Goal: Book appointment/travel/reservation

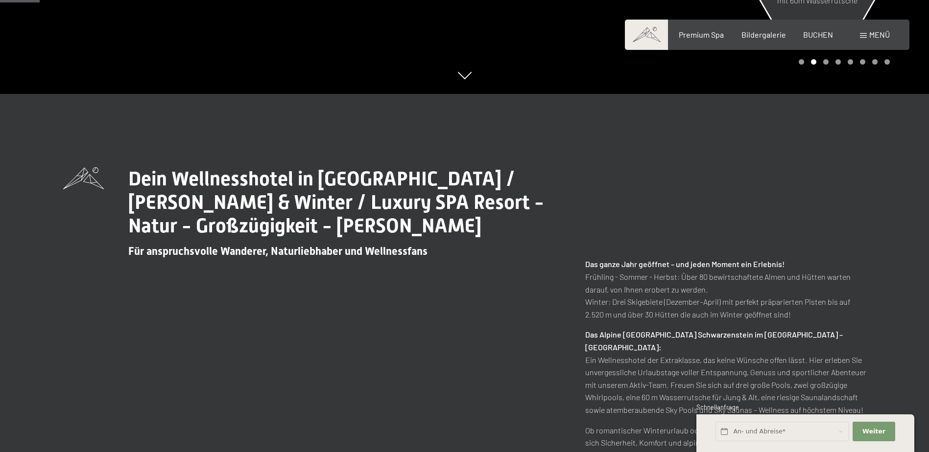
scroll to position [245, 0]
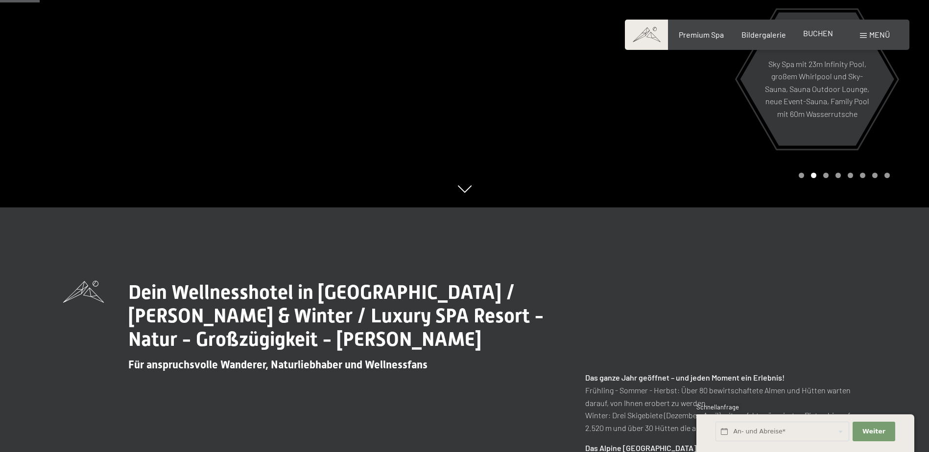
click at [817, 36] on span "BUCHEN" at bounding box center [818, 32] width 30 height 9
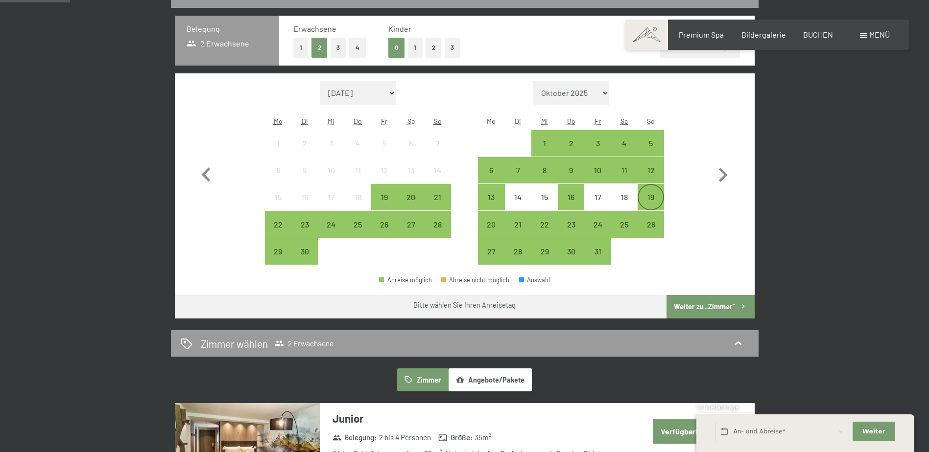
scroll to position [245, 0]
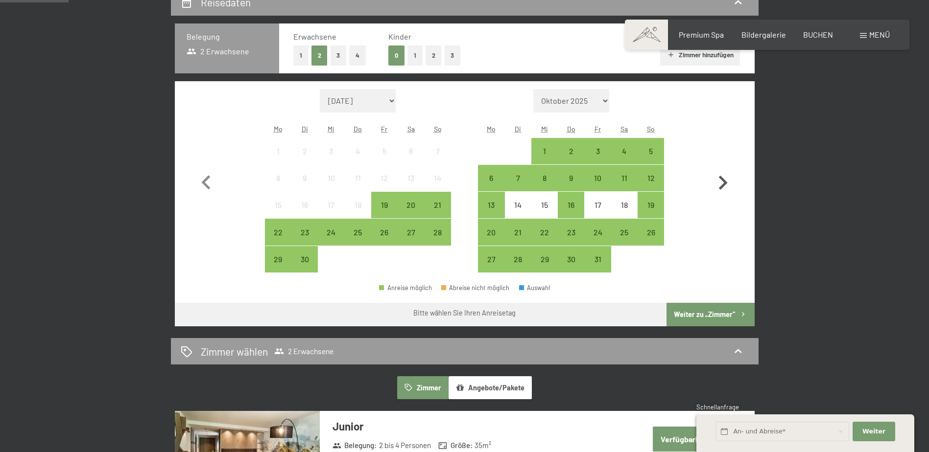
click at [716, 189] on icon "button" at bounding box center [723, 183] width 28 height 28
select select "2025-10-01"
select select "2025-11-01"
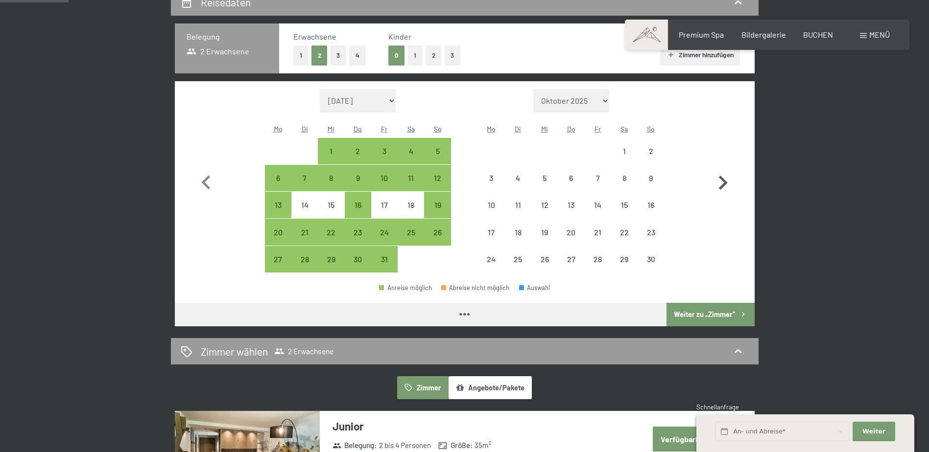
select select "2025-10-01"
select select "2025-11-01"
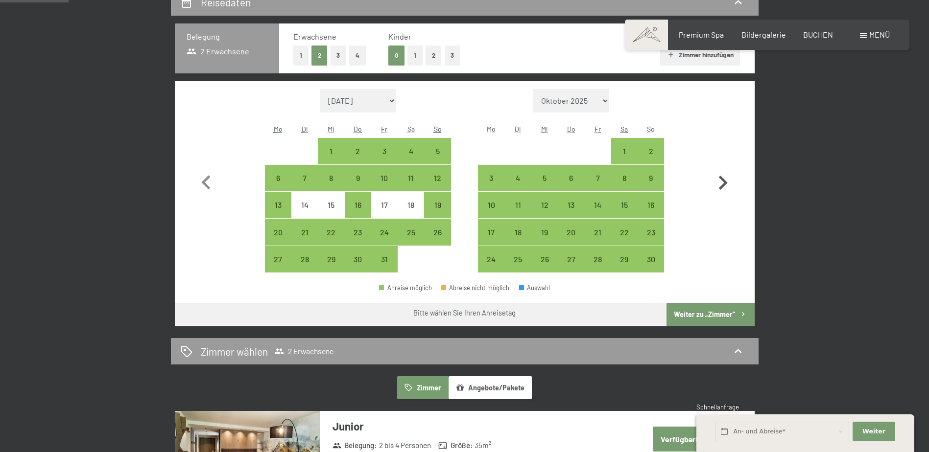
click at [716, 189] on icon "button" at bounding box center [723, 183] width 28 height 28
select select "2025-11-01"
select select "2025-12-01"
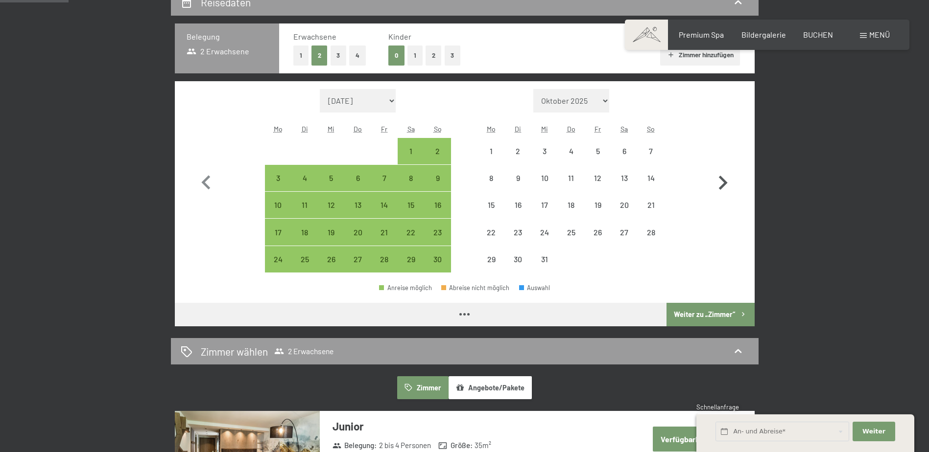
select select "2025-11-01"
select select "2025-12-01"
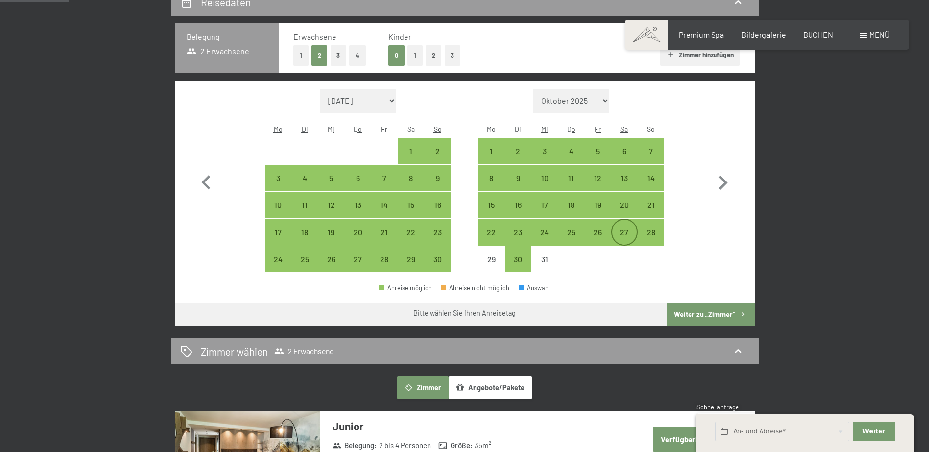
click at [616, 233] on div "27" at bounding box center [624, 241] width 24 height 24
select select "2025-11-01"
select select "2025-12-01"
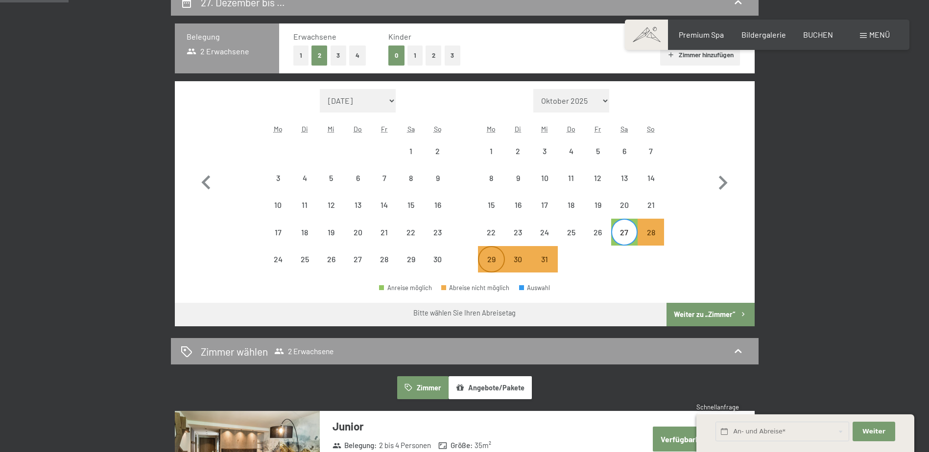
click at [491, 256] on div "29" at bounding box center [491, 268] width 24 height 24
select select "2025-11-01"
select select "2025-12-01"
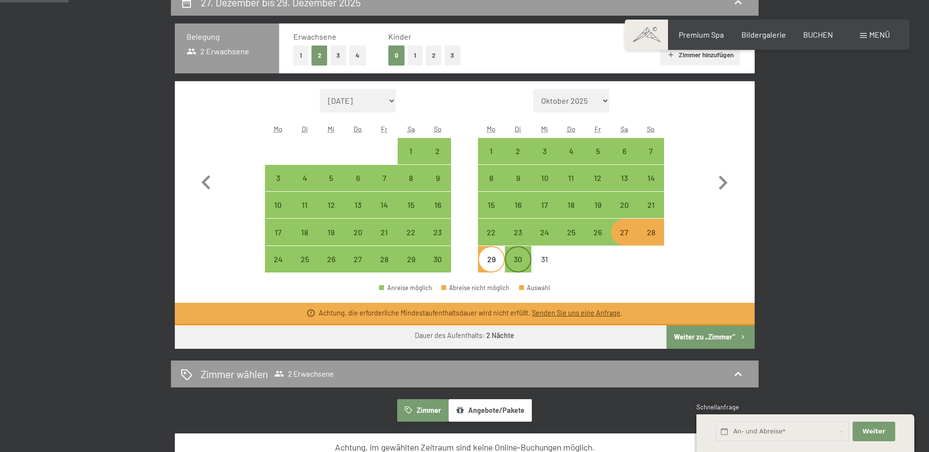
click at [508, 256] on div "30" at bounding box center [518, 268] width 24 height 24
select select "2025-11-01"
select select "2025-12-01"
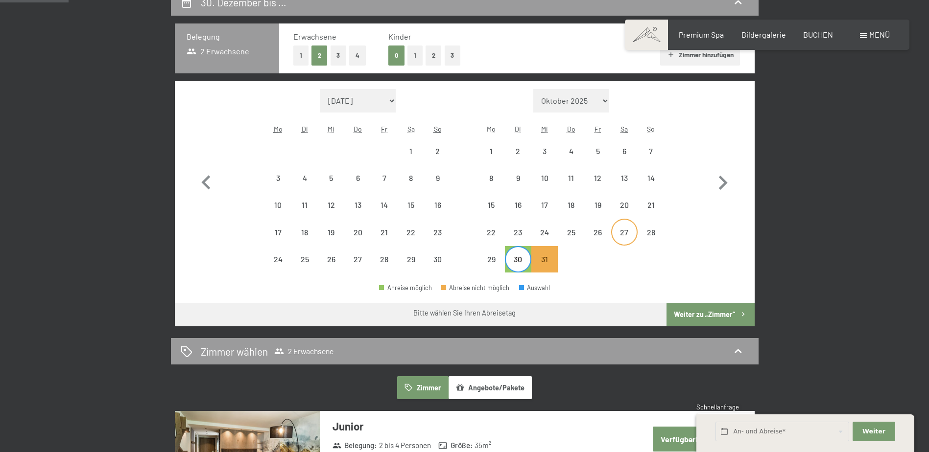
click at [620, 224] on div "27" at bounding box center [624, 232] width 24 height 24
select select "2025-11-01"
select select "2025-12-01"
click at [545, 257] on div "31" at bounding box center [544, 268] width 24 height 24
select select "2025-11-01"
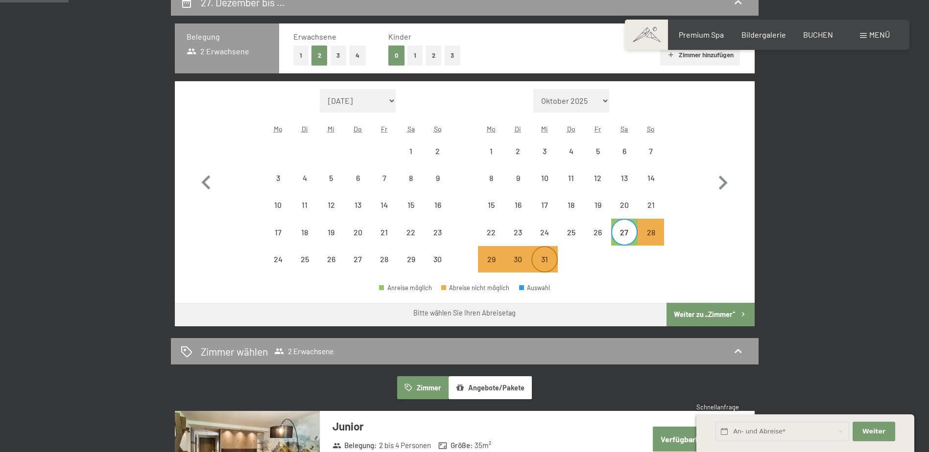
select select "2025-12-01"
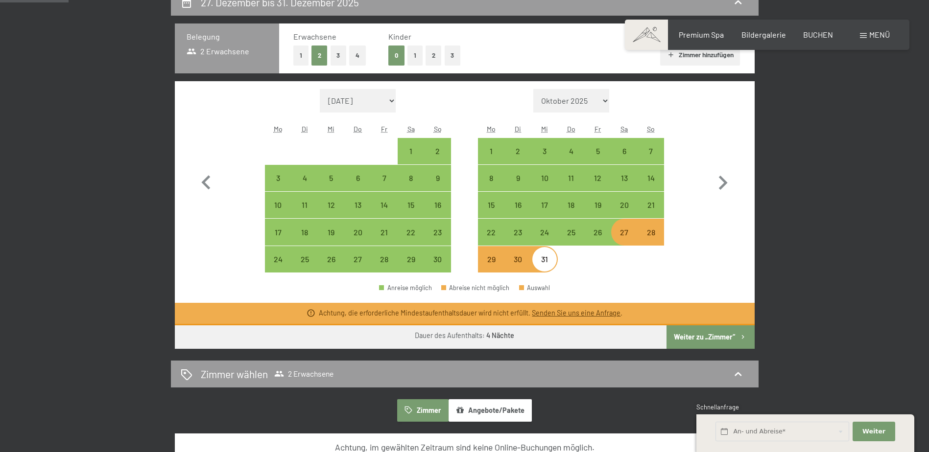
click at [709, 337] on button "Weiter zu „Zimmer“" at bounding box center [710, 338] width 88 height 24
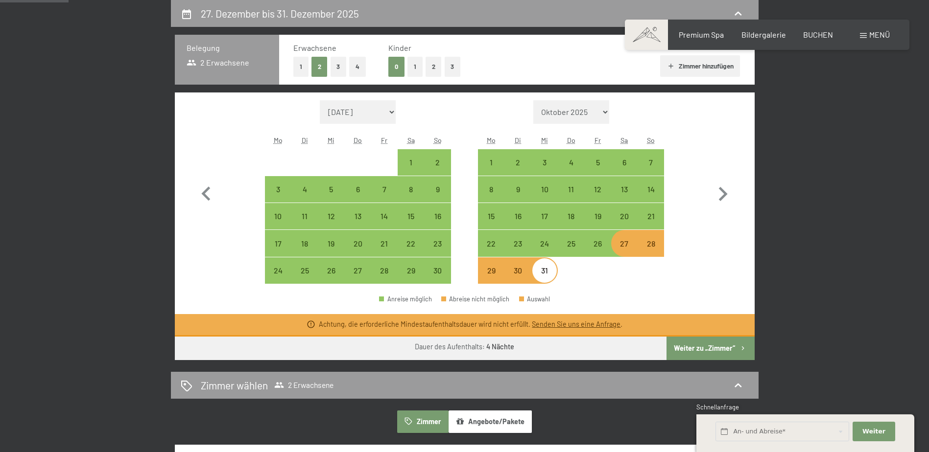
select select "2025-11-01"
select select "2025-12-01"
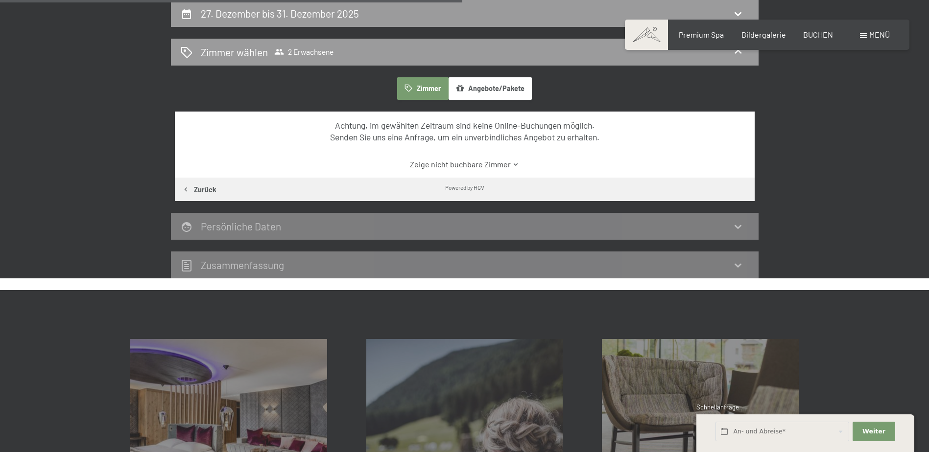
scroll to position [527, 0]
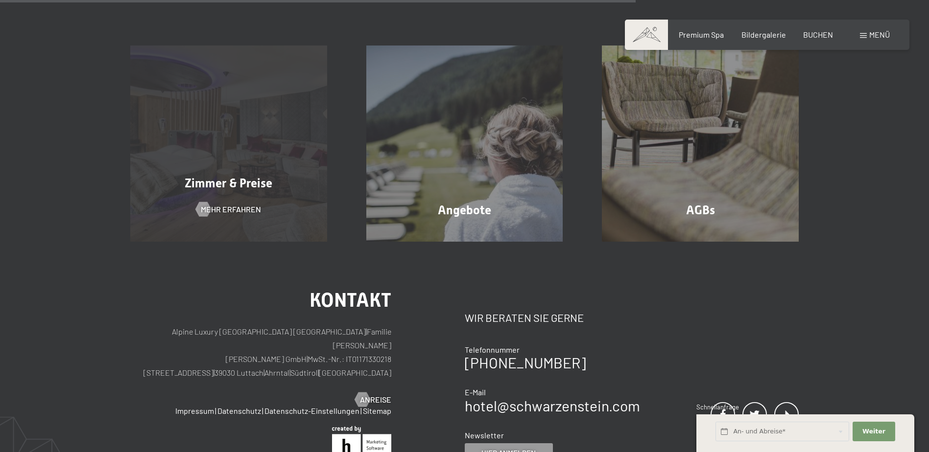
click at [207, 133] on div "Zimmer & Preise Mehr erfahren" at bounding box center [229, 144] width 236 height 197
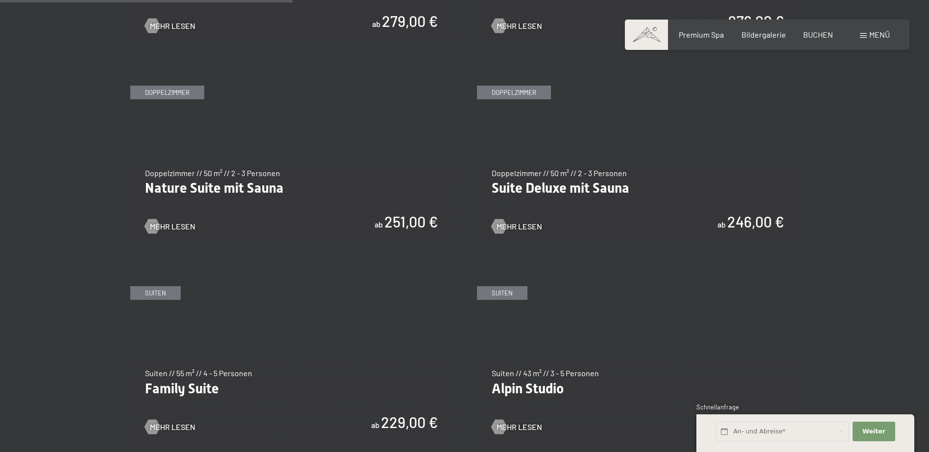
scroll to position [979, 0]
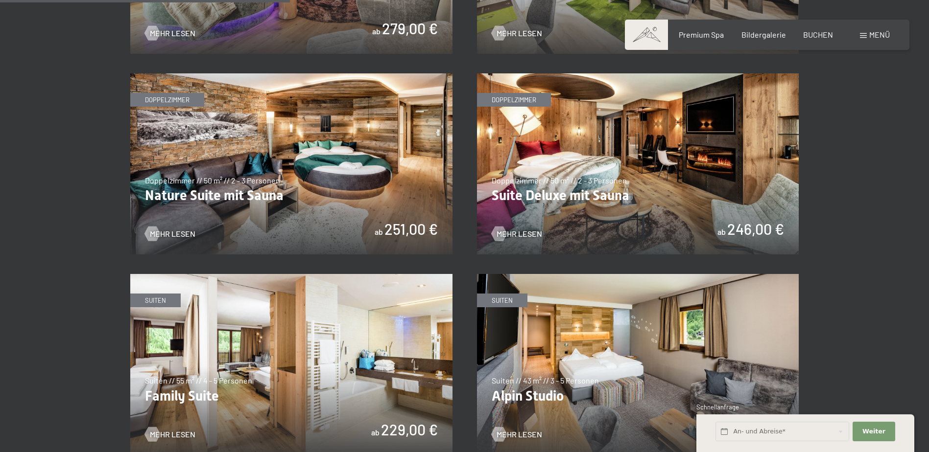
click at [320, 123] on img at bounding box center [291, 163] width 322 height 181
click at [671, 210] on img at bounding box center [638, 163] width 322 height 181
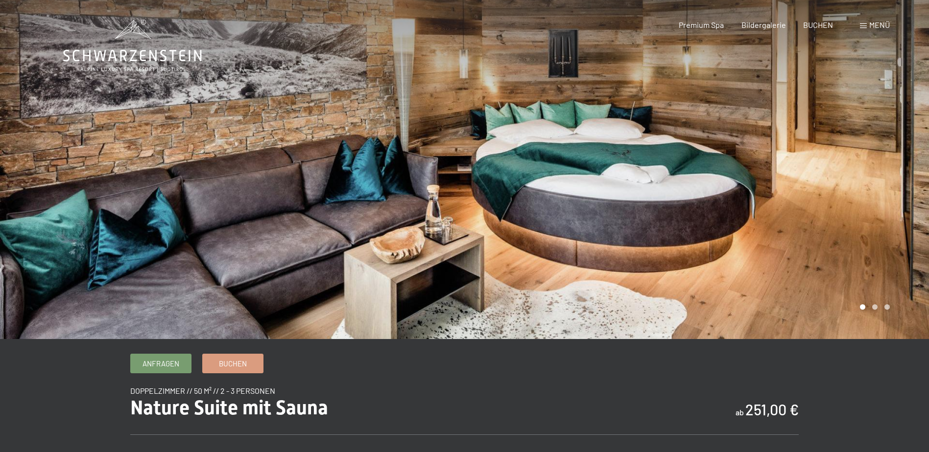
click at [826, 182] on div at bounding box center [697, 169] width 465 height 339
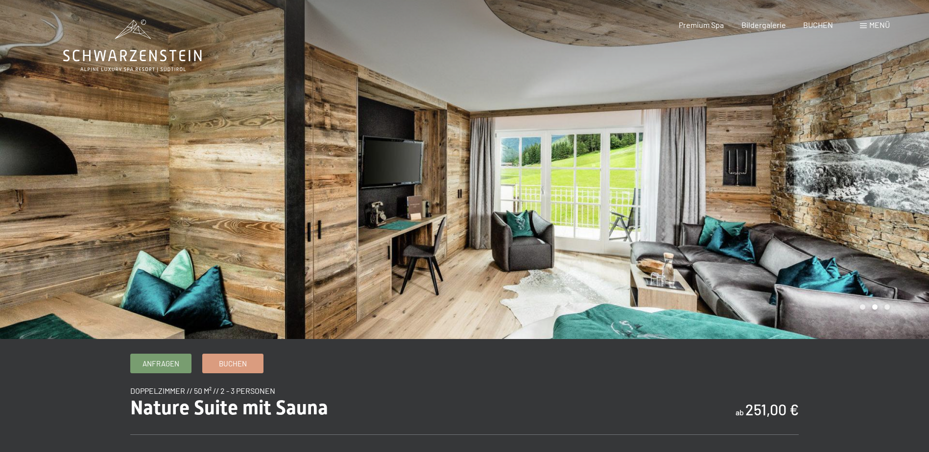
click at [826, 182] on div at bounding box center [697, 169] width 465 height 339
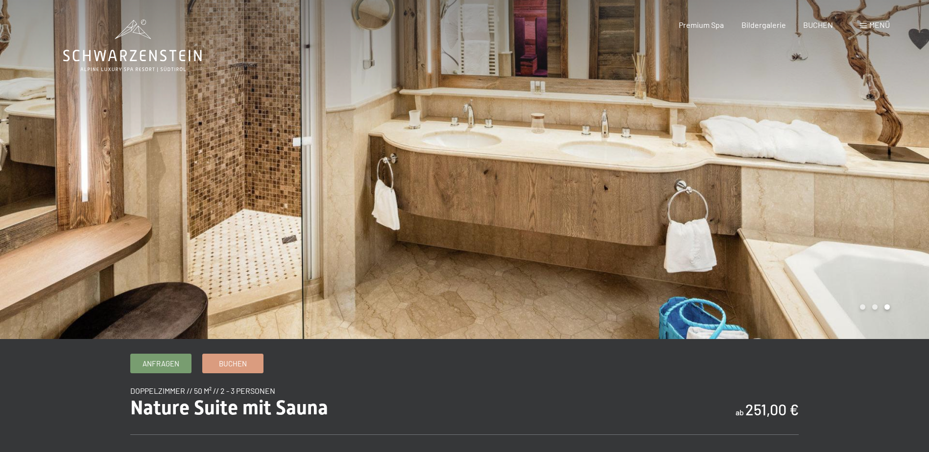
click at [826, 182] on div at bounding box center [697, 169] width 465 height 339
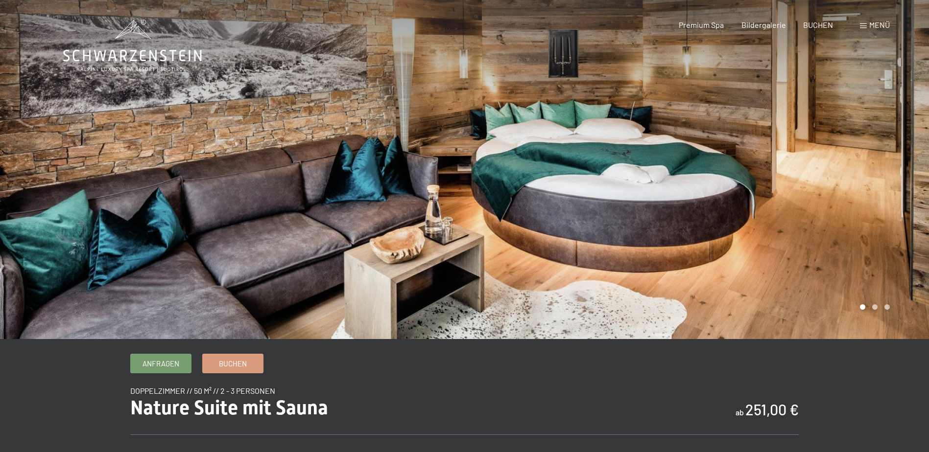
click at [826, 182] on div at bounding box center [697, 169] width 465 height 339
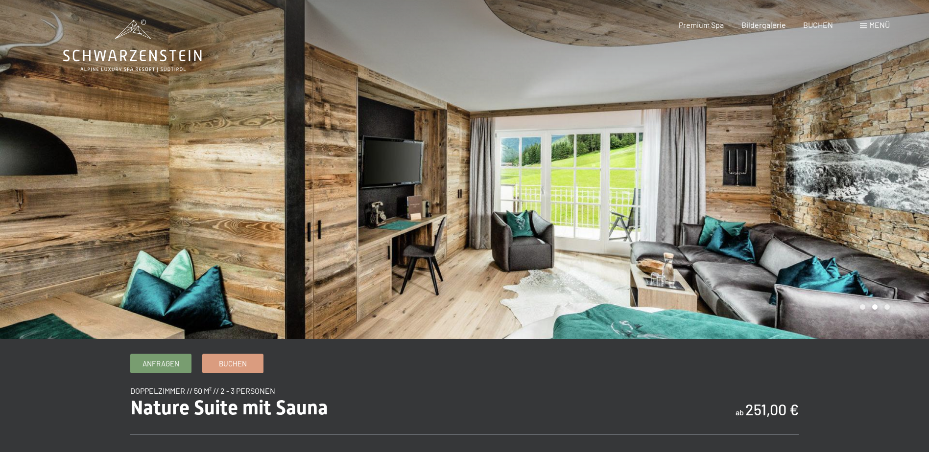
click at [826, 182] on div at bounding box center [697, 169] width 465 height 339
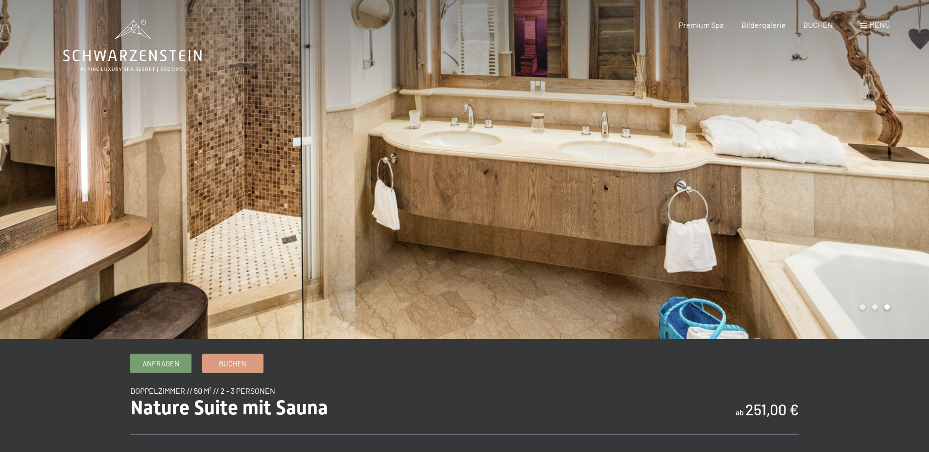
click at [826, 182] on div at bounding box center [697, 169] width 465 height 339
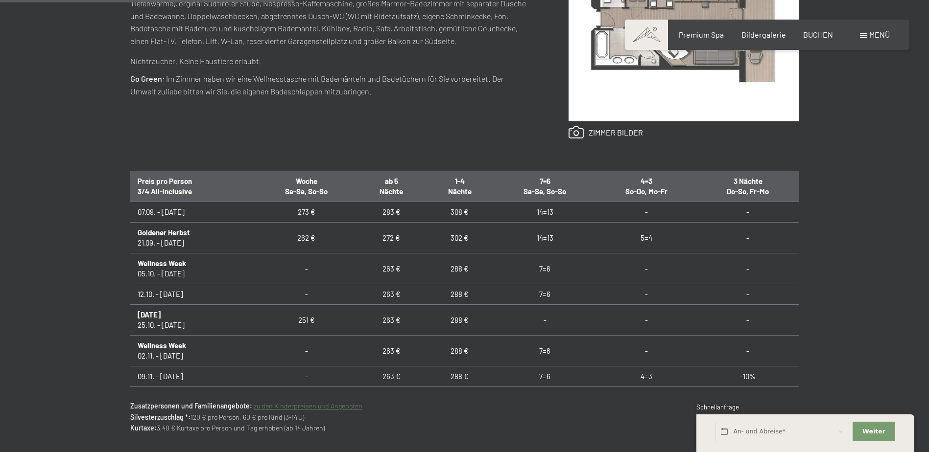
scroll to position [539, 0]
